Goal: Navigation & Orientation: Find specific page/section

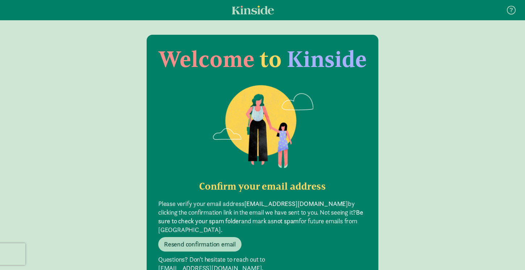
scroll to position [14, 0]
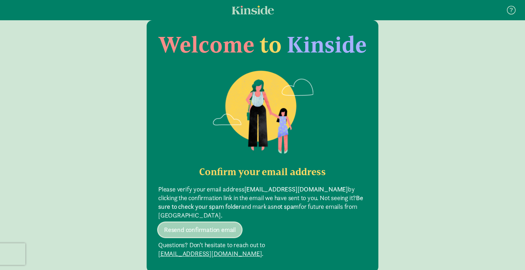
click at [218, 225] on span "Resend confirmation email" at bounding box center [200, 229] width 72 height 9
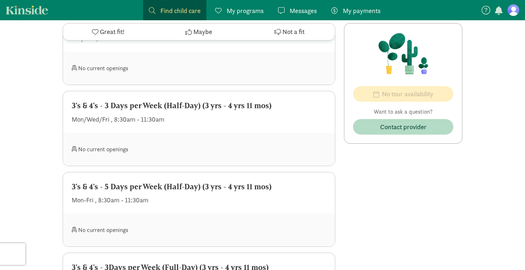
scroll to position [928, 0]
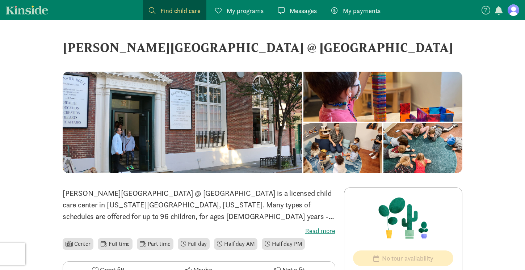
click at [245, 8] on span "My programs" at bounding box center [245, 11] width 37 height 10
